Goal: Information Seeking & Learning: Stay updated

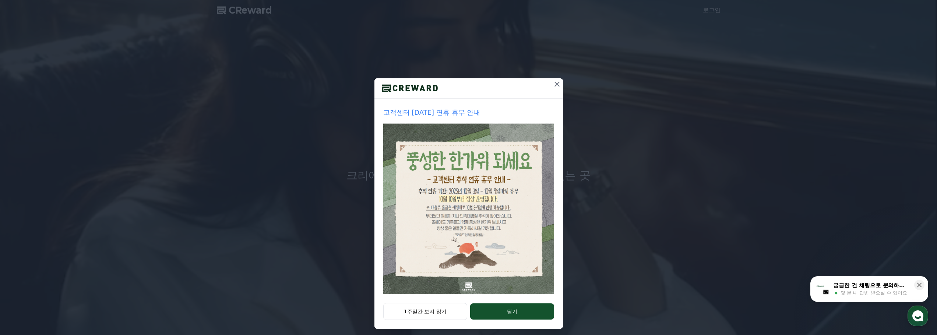
scroll to position [15, 0]
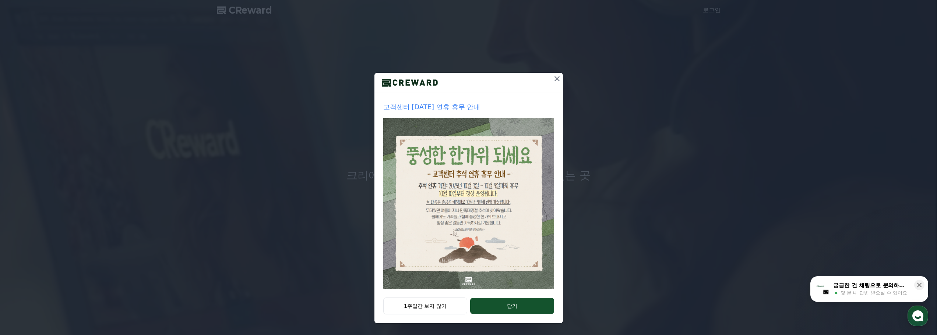
click at [483, 221] on img at bounding box center [468, 203] width 171 height 171
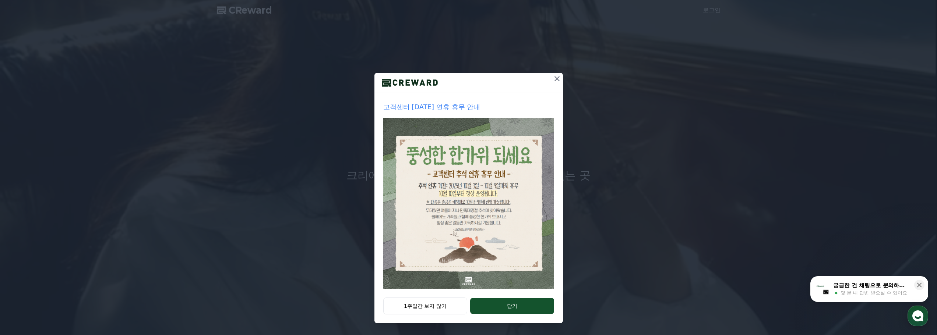
click at [554, 78] on icon at bounding box center [556, 78] width 5 height 5
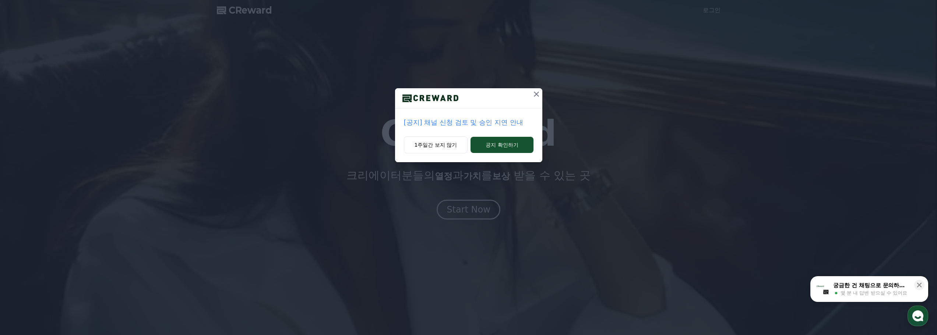
scroll to position [0, 0]
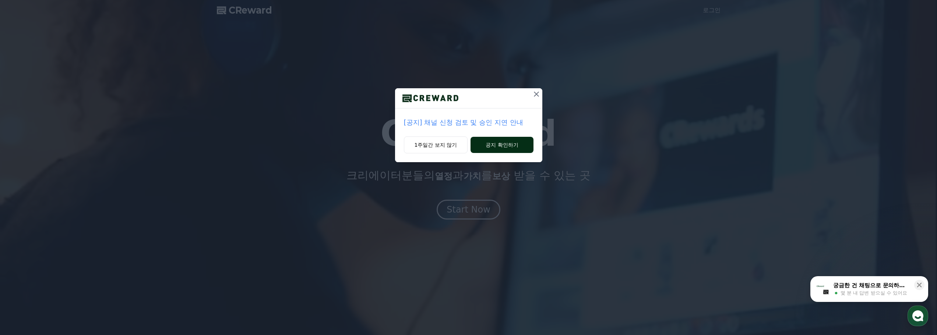
click at [497, 147] on button "공지 확인하기" at bounding box center [502, 145] width 63 height 16
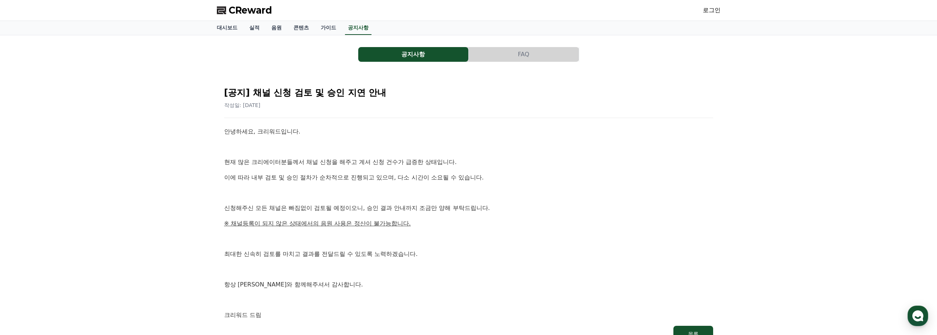
click at [413, 63] on div "공지사항 FAQ [공지] 채널 신청 검토 및 승인 지연 안내 작성일: [DATE] 안녕하세요, 크리워드입니다. 현재 많은 크리에이터분들께서 채…" at bounding box center [469, 195] width 504 height 309
click at [410, 52] on button "공지사항" at bounding box center [413, 54] width 110 height 15
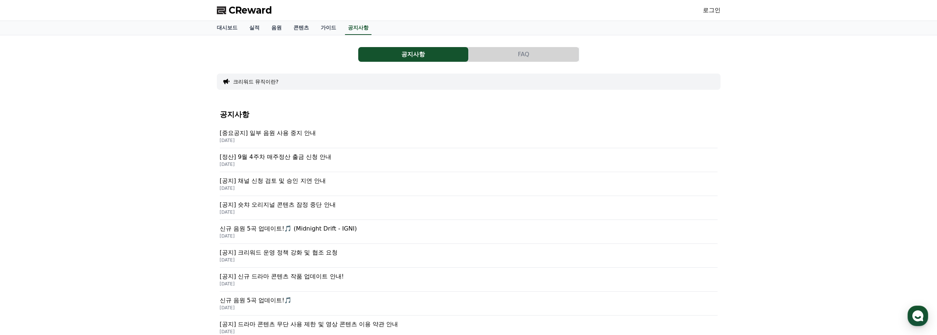
click at [292, 133] on p "[중요공지] 일부 음원 사용 중지 안내" at bounding box center [469, 133] width 498 height 9
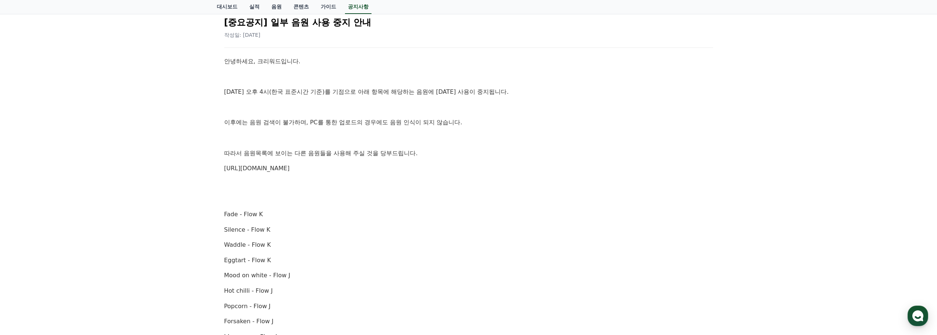
scroll to position [74, 0]
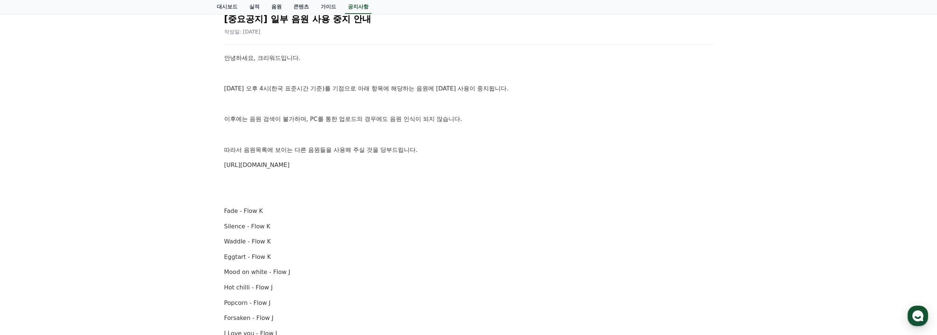
click at [142, 188] on div "공지사항 FAQ [중요공지] 일부 음원 사용 중지 안내 작성일: [DATE] 안녕하세요, 크리워드입니다. [DATE] 오후 4시(한국 표준시간…" at bounding box center [468, 313] width 937 height 703
drag, startPoint x: 265, startPoint y: 214, endPoint x: 219, endPoint y: 215, distance: 46.0
click at [219, 215] on div "[중요공지] 일부 음원 사용 중지 안내 작성일: [DATE] 안녕하세요, 크리워드입니다. [DATE] 오후 4시(한국 표준시간 기준)를 기점으…" at bounding box center [469, 329] width 504 height 659
copy p "Fade - Flow K"
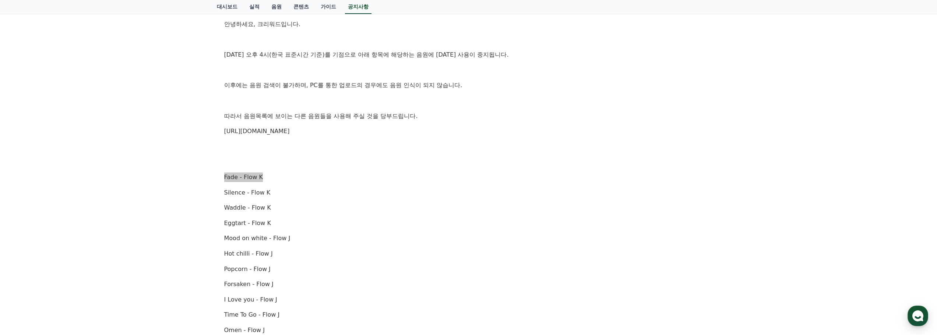
scroll to position [172, 0]
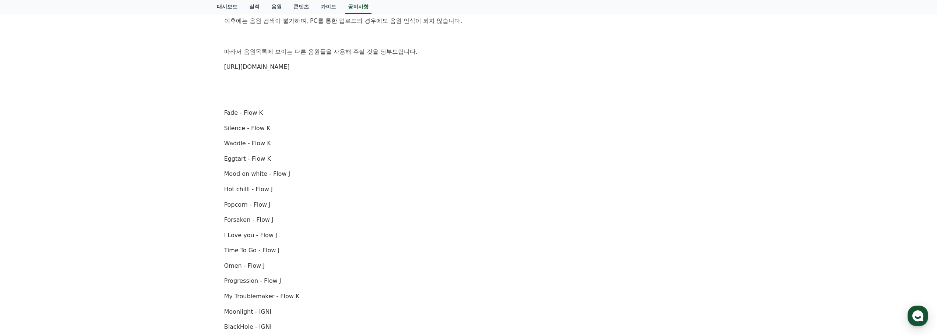
drag, startPoint x: 385, startPoint y: 171, endPoint x: 385, endPoint y: 166, distance: 4.8
click at [385, 166] on div "안녕하세요, 크리워드입니다. [DATE] 오후 4시(한국 표준시간 기준)를 기점으로 아래 항목에 해당하는 음원에 [DATE] 사용이 중지됩니다…" at bounding box center [468, 243] width 489 height 576
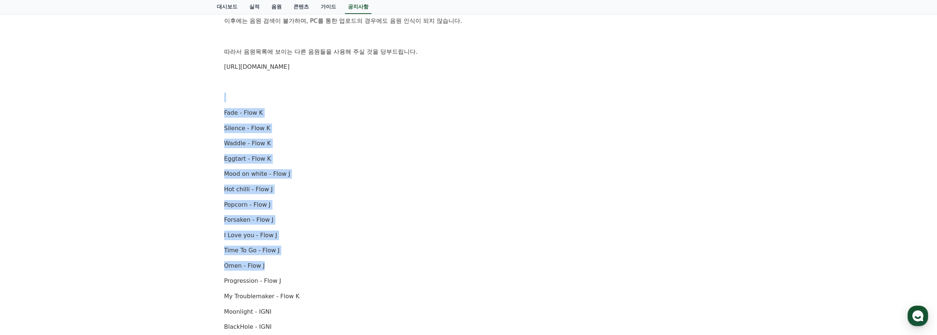
drag, startPoint x: 377, startPoint y: 127, endPoint x: 397, endPoint y: 261, distance: 135.9
click at [397, 261] on div "안녕하세요, 크리워드입니다. [DATE] 오후 4시(한국 표준시간 기준)를 기점으로 아래 항목에 해당하는 음원에 [DATE] 사용이 중지됩니다…" at bounding box center [468, 243] width 489 height 576
click at [396, 260] on div "안녕하세요, 크리워드입니다. [DATE] 오후 4시(한국 표준시간 기준)를 기점으로 아래 항목에 해당하는 음원에 [DATE] 사용이 중지됩니다…" at bounding box center [468, 243] width 489 height 576
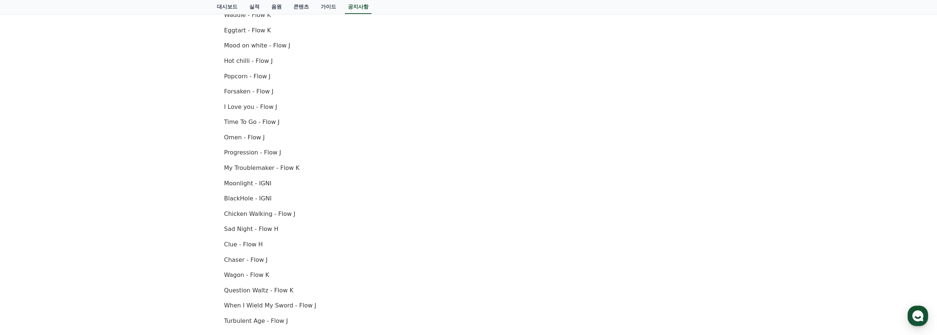
scroll to position [368, 0]
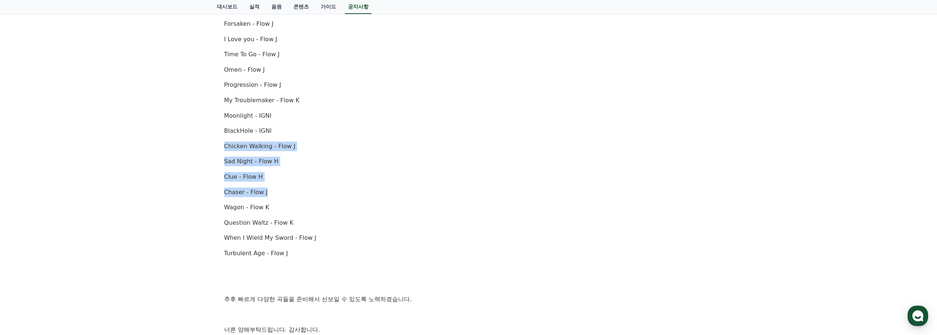
drag, startPoint x: 405, startPoint y: 158, endPoint x: 405, endPoint y: 183, distance: 25.0
click at [405, 183] on div "안녕하세요, 크리워드입니다. [DATE] 오후 4시(한국 표준시간 기준)를 기점으로 아래 항목에 해당하는 음원에 [DATE] 사용이 중지됩니다…" at bounding box center [468, 47] width 489 height 576
click at [405, 182] on p "Clue - Flow H" at bounding box center [468, 177] width 489 height 10
drag, startPoint x: 269, startPoint y: 175, endPoint x: 220, endPoint y: 177, distance: 48.7
click at [220, 177] on div "[중요공지] 일부 음원 사용 중지 안내 작성일: [DATE] 안녕하세요, 크리워드입니다. [DATE] 오후 4시(한국 표준시간 기준)를 기점으…" at bounding box center [469, 34] width 498 height 653
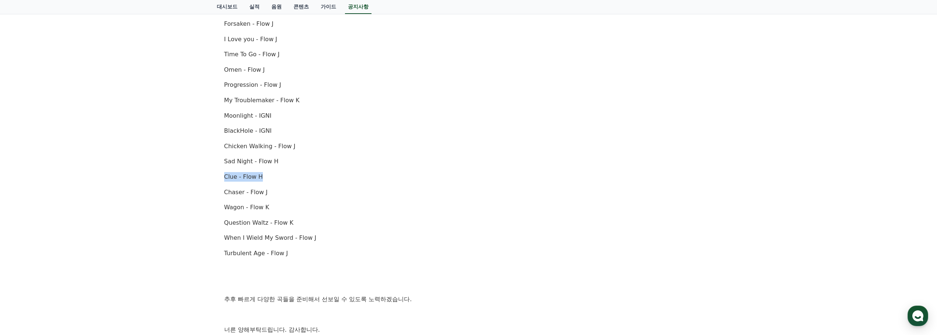
copy p "Clue - Flow H"
click at [617, 136] on div "안녕하세요, 크리워드입니다. [DATE] 오후 4시(한국 표준시간 기준)를 기점으로 아래 항목에 해당하는 음원에 [DATE] 사용이 중지됩니다…" at bounding box center [468, 47] width 489 height 576
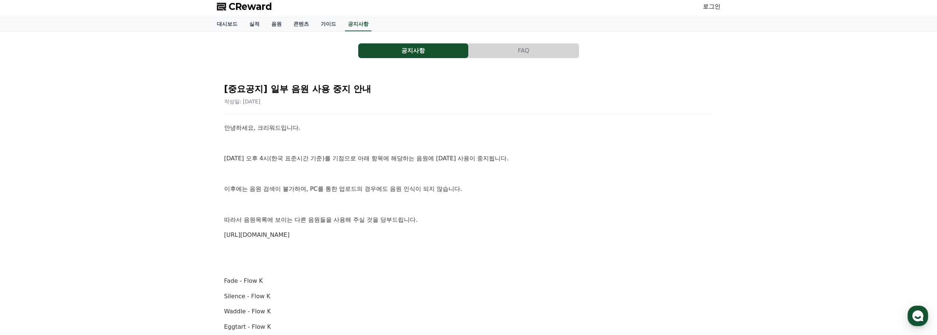
scroll to position [0, 0]
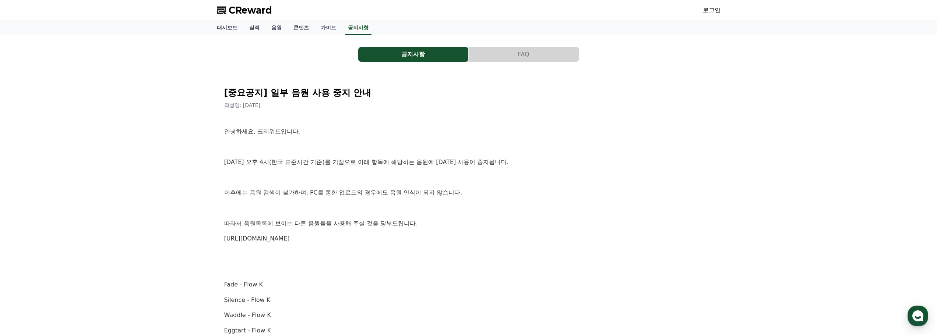
click at [420, 57] on button "공지사항" at bounding box center [413, 54] width 110 height 15
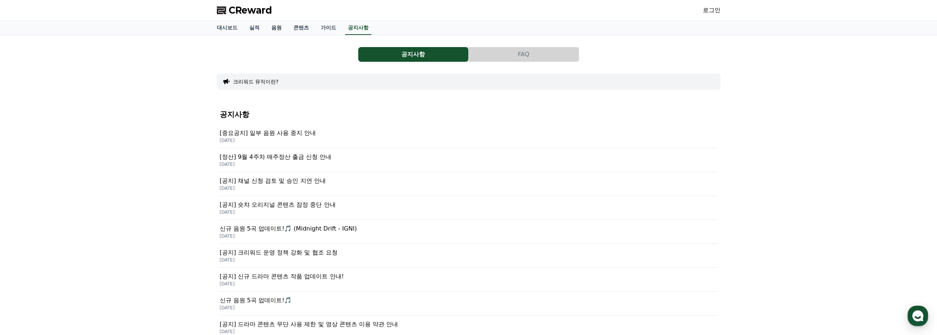
click at [323, 203] on p "[공지] 숏챠 오리지널 콘텐츠 잠정 중단 안내" at bounding box center [469, 205] width 498 height 9
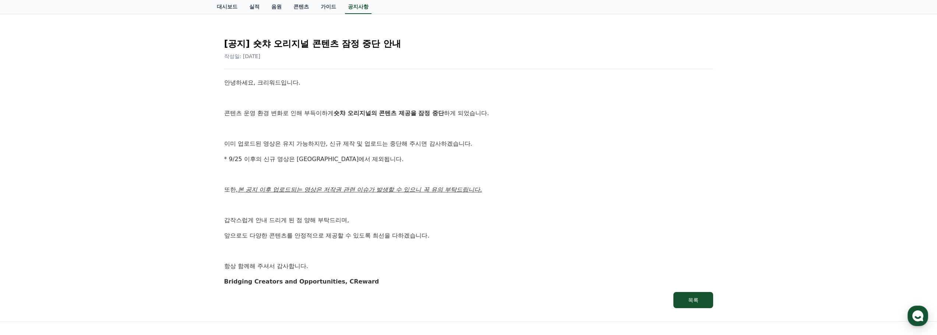
scroll to position [74, 0]
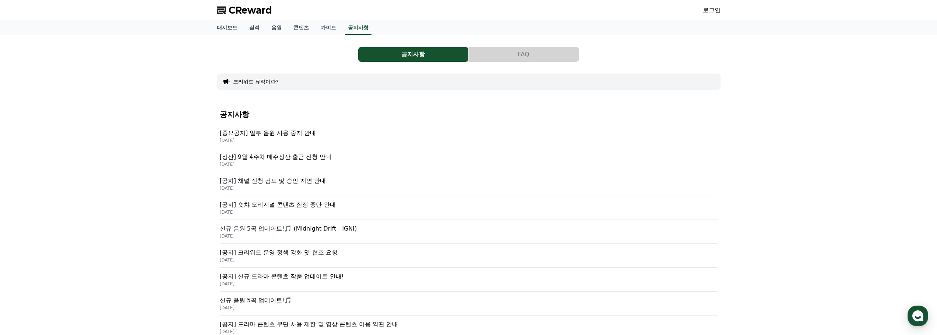
click at [304, 230] on p "신규 음원 5곡 업데이트!🎵 (Midnight Drift - IGNI)" at bounding box center [469, 229] width 498 height 9
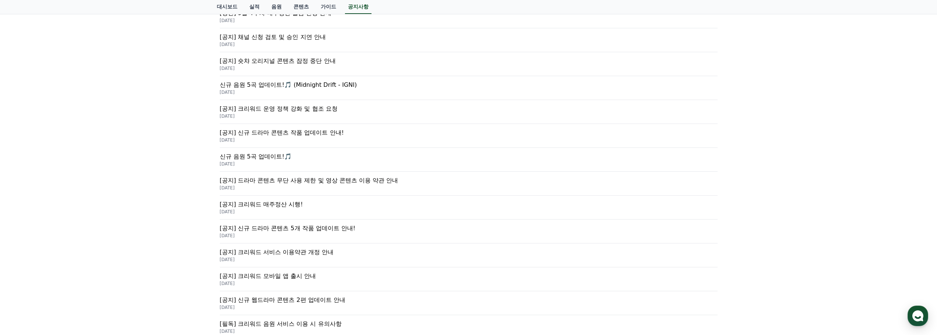
scroll to position [196, 0]
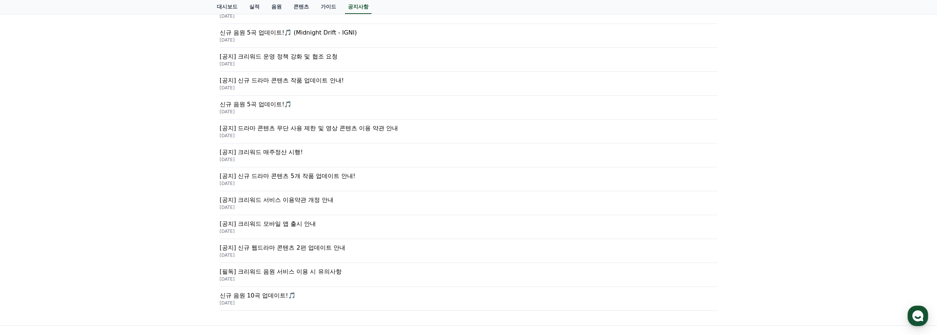
click at [281, 270] on p "[필독] 크리워드 음원 서비스 이용 시 유의사항" at bounding box center [469, 272] width 498 height 9
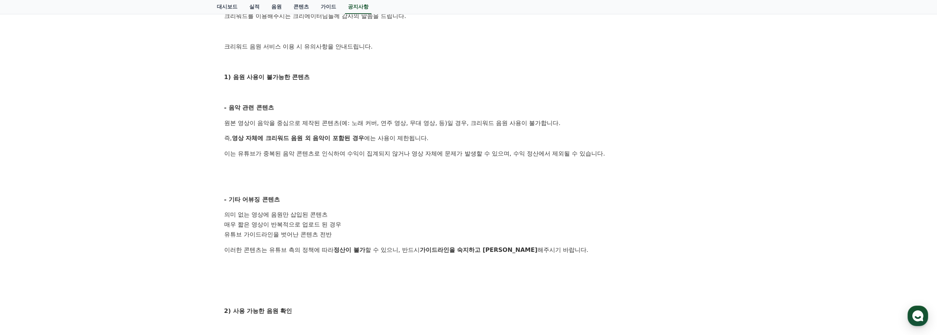
scroll to position [147, 0]
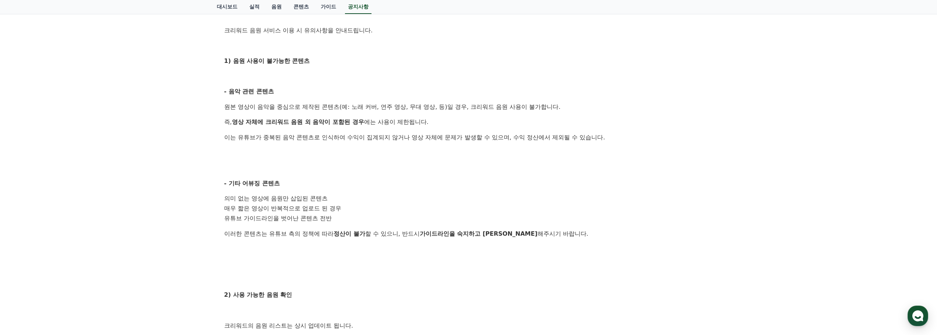
drag, startPoint x: 276, startPoint y: 263, endPoint x: 282, endPoint y: 264, distance: 5.6
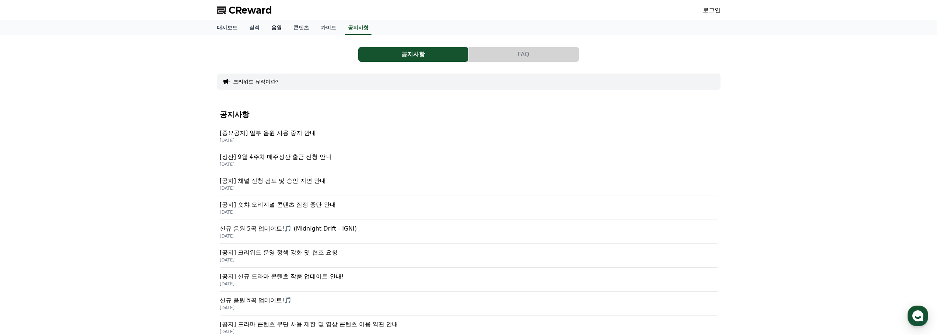
click at [269, 29] on link "음원" at bounding box center [276, 28] width 22 height 14
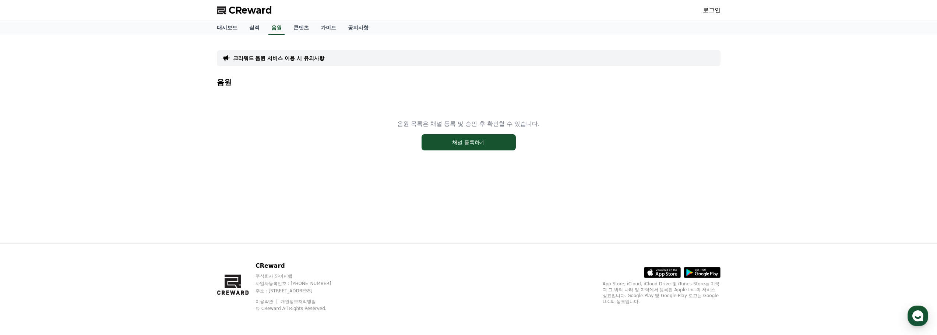
drag, startPoint x: 312, startPoint y: 216, endPoint x: 321, endPoint y: 214, distance: 9.3
